Goal: Task Accomplishment & Management: Use online tool/utility

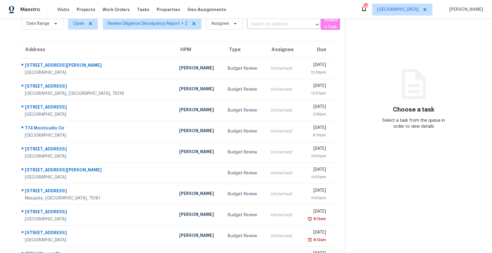
scroll to position [48, 0]
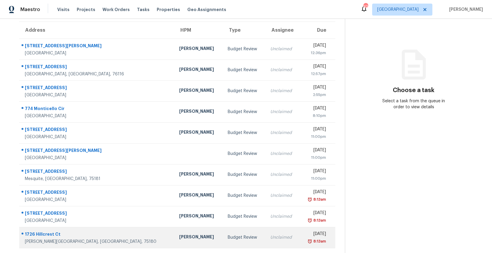
click at [179, 237] on div "Francisco Balcazar Serrato" at bounding box center [198, 237] width 39 height 7
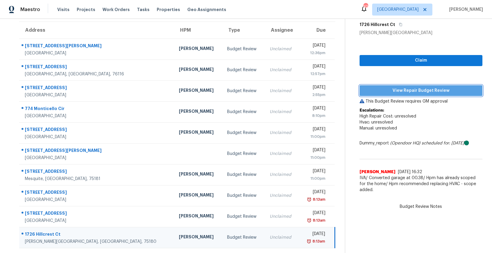
click at [416, 90] on span "View Repair Budget Review" at bounding box center [420, 90] width 113 height 7
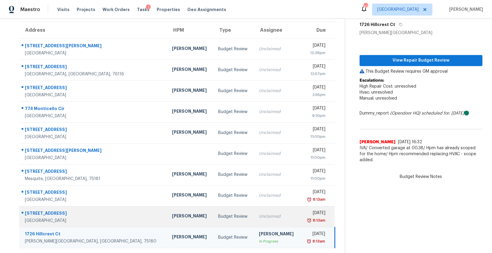
click at [218, 219] on div "Budget Review" at bounding box center [233, 217] width 31 height 6
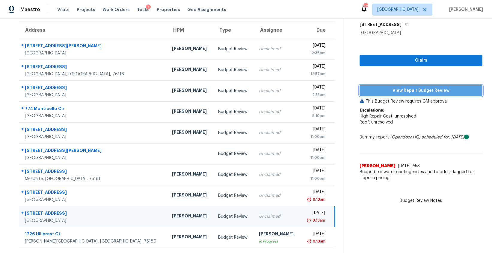
click at [400, 90] on span "View Repair Budget Review" at bounding box center [420, 90] width 113 height 7
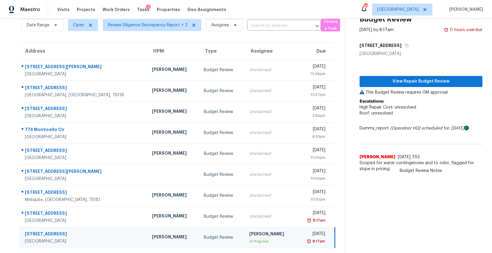
scroll to position [27, 0]
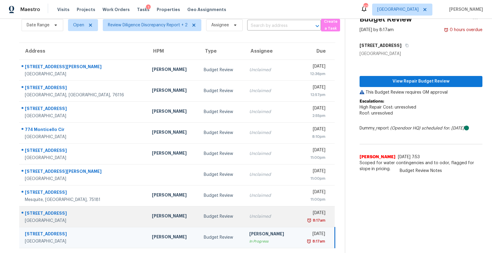
click at [262, 214] on div "Unclaimed" at bounding box center [270, 217] width 42 height 6
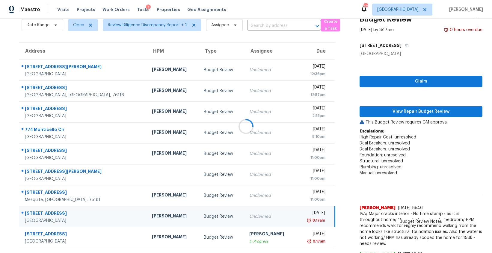
scroll to position [48, 0]
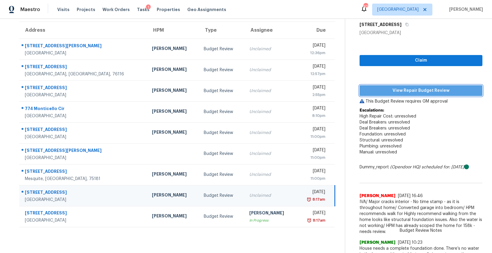
click at [426, 92] on span "View Repair Budget Review" at bounding box center [420, 90] width 113 height 7
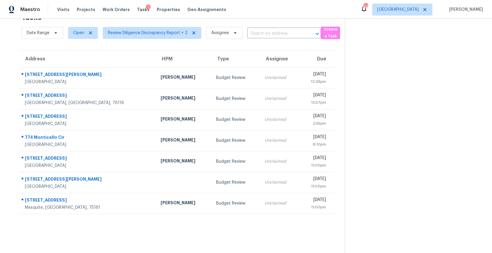
scroll to position [19, 0]
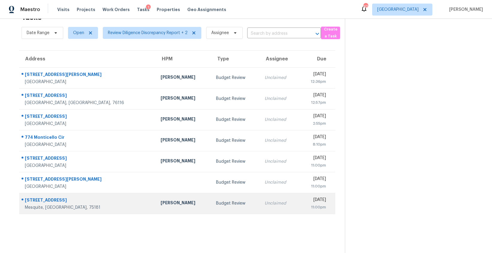
click at [211, 199] on td "Budget Review" at bounding box center [235, 203] width 49 height 21
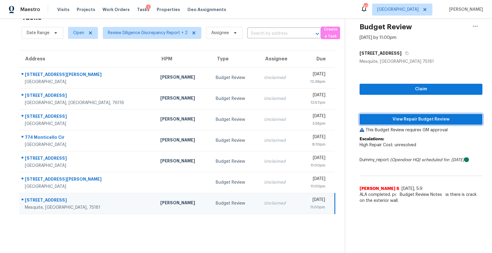
click at [408, 120] on span "View Repair Budget Review" at bounding box center [420, 119] width 113 height 7
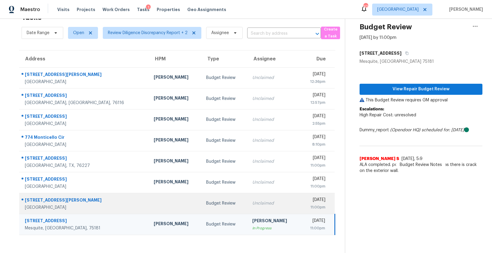
click at [252, 201] on div "Unclaimed" at bounding box center [273, 204] width 43 height 6
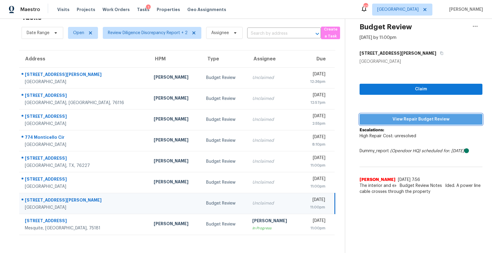
click at [406, 121] on span "View Repair Budget Review" at bounding box center [420, 119] width 113 height 7
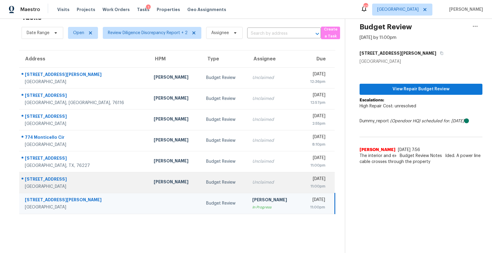
click at [252, 183] on div "Unclaimed" at bounding box center [273, 183] width 43 height 6
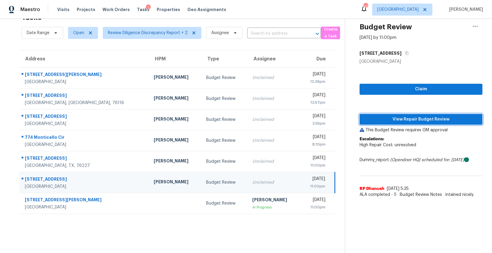
click at [377, 121] on span "View Repair Budget Review" at bounding box center [420, 119] width 113 height 7
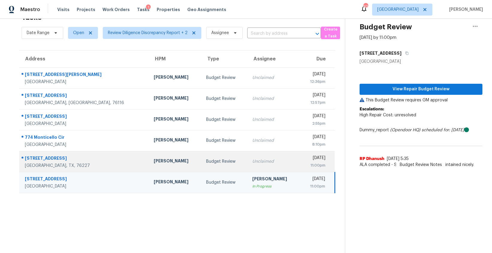
click at [305, 159] on div "Thu, Sep 18th 2025" at bounding box center [315, 158] width 21 height 7
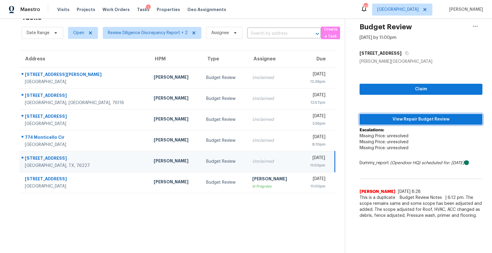
click at [425, 122] on span "View Repair Budget Review" at bounding box center [420, 119] width 113 height 7
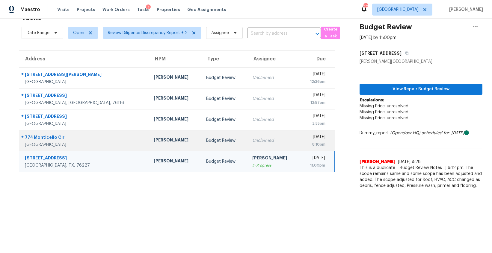
click at [252, 141] on div "Unclaimed" at bounding box center [273, 141] width 43 height 6
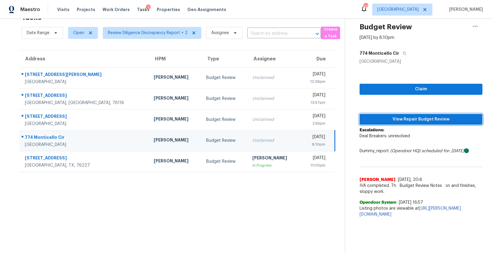
click at [408, 116] on span "View Repair Budget Review" at bounding box center [420, 119] width 113 height 7
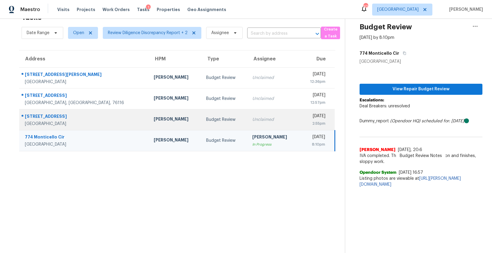
click at [247, 114] on td "Unclaimed" at bounding box center [273, 119] width 52 height 21
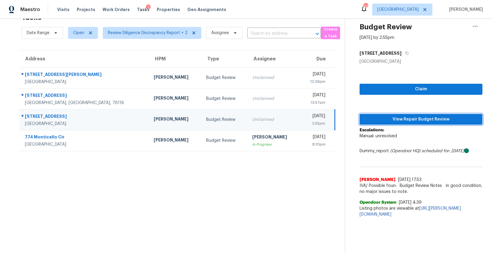
click at [394, 123] on span "View Repair Budget Review" at bounding box center [420, 119] width 113 height 7
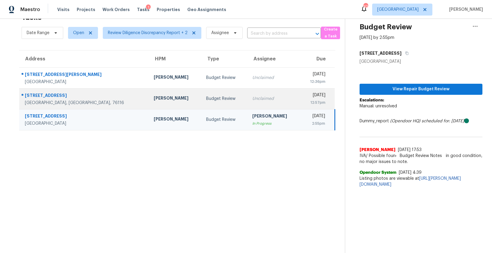
click at [252, 96] on div "Unclaimed" at bounding box center [273, 99] width 43 height 6
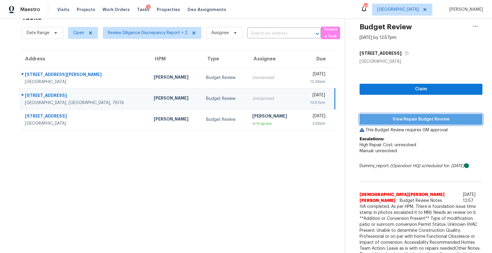
click at [374, 124] on button "View Repair Budget Review" at bounding box center [420, 119] width 123 height 11
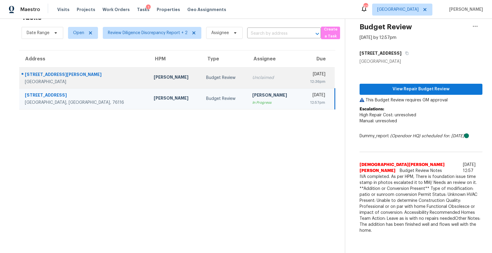
click at [305, 73] on div "Thu, Sep 18th 2025" at bounding box center [315, 74] width 21 height 7
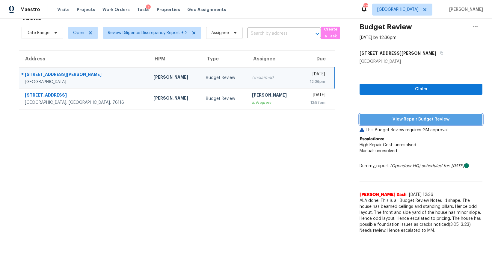
click at [420, 122] on span "View Repair Budget Review" at bounding box center [420, 119] width 113 height 7
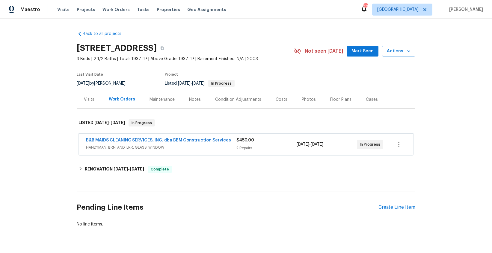
click at [195, 102] on div "Notes" at bounding box center [195, 100] width 12 height 6
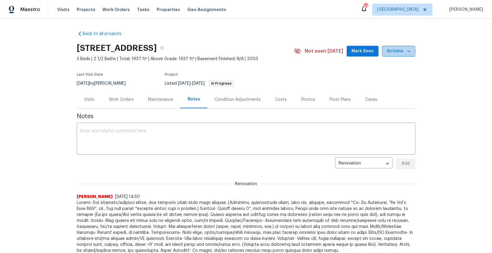
click at [398, 52] on span "Actions" at bounding box center [399, 51] width 24 height 7
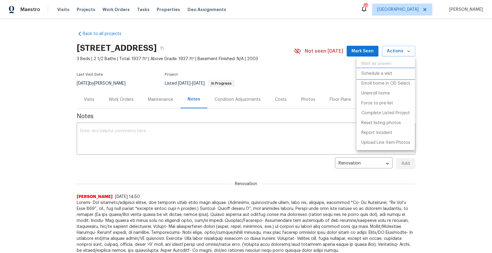
click at [388, 72] on p "Schedule a visit" at bounding box center [376, 74] width 31 height 6
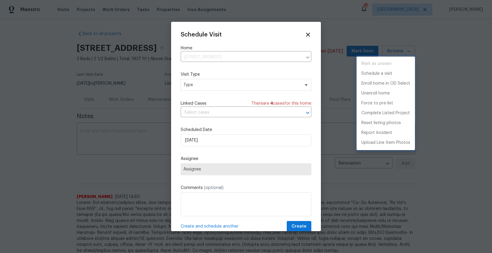
click at [219, 80] on div at bounding box center [246, 126] width 492 height 253
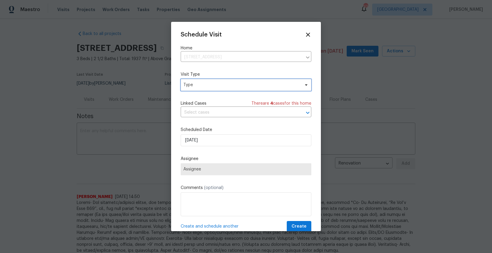
click at [218, 83] on span "Type" at bounding box center [241, 85] width 117 height 6
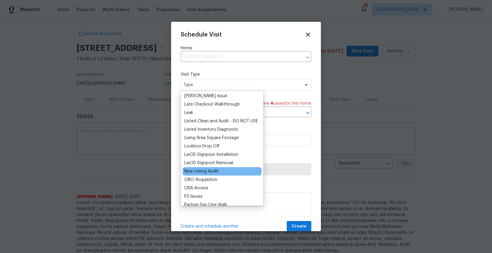
scroll to position [261, 0]
click at [217, 170] on div "New Listing Audit" at bounding box center [201, 171] width 34 height 6
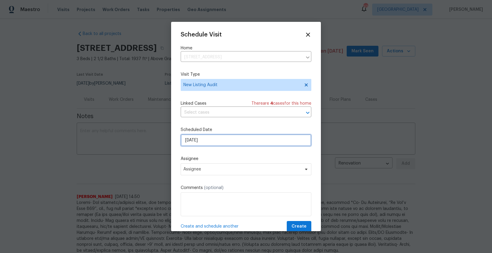
click at [223, 145] on input "9/18/2025" at bounding box center [246, 140] width 131 height 12
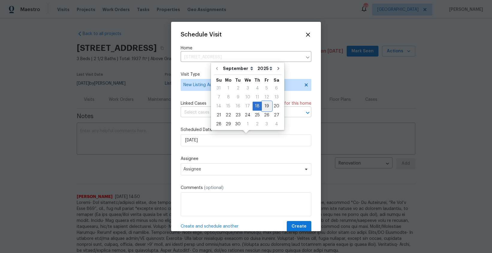
click at [263, 109] on div "19" at bounding box center [267, 106] width 10 height 8
type input "9/19/2025"
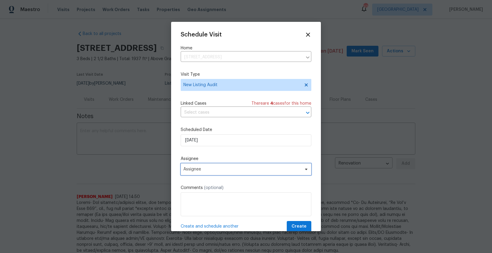
click at [207, 173] on span "Assignee" at bounding box center [246, 170] width 131 height 12
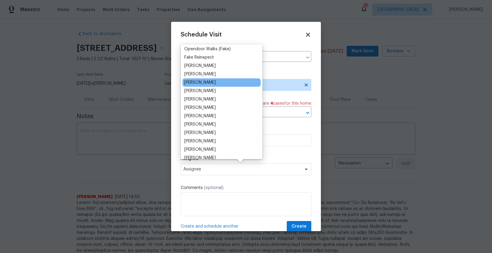
scroll to position [38, 0]
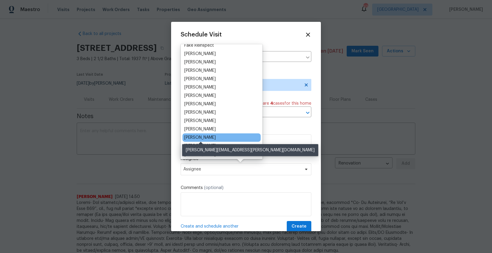
click at [205, 135] on div "[PERSON_NAME]" at bounding box center [199, 138] width 31 height 6
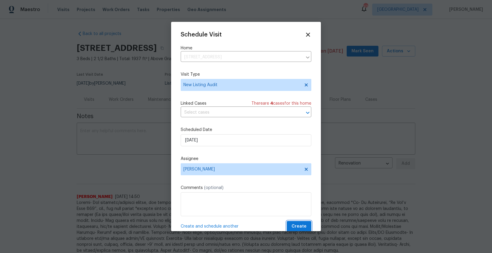
click at [298, 226] on span "Create" at bounding box center [298, 226] width 15 height 7
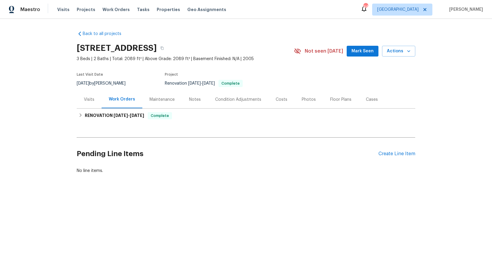
click at [194, 98] on div "Notes" at bounding box center [195, 100] width 12 height 6
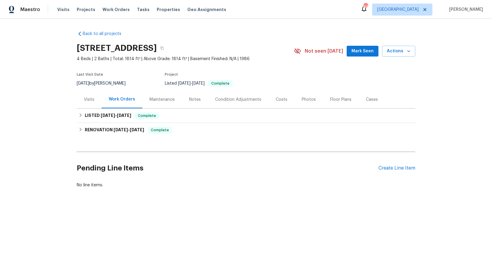
click at [198, 100] on div "Notes" at bounding box center [195, 100] width 12 height 6
